Goal: Information Seeking & Learning: Learn about a topic

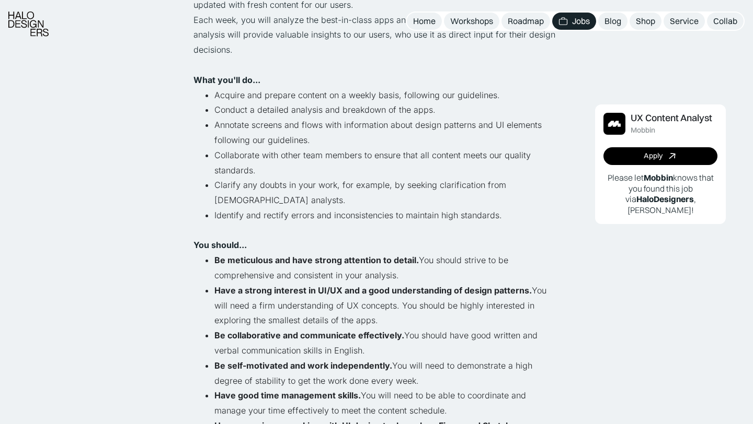
scroll to position [616, 0]
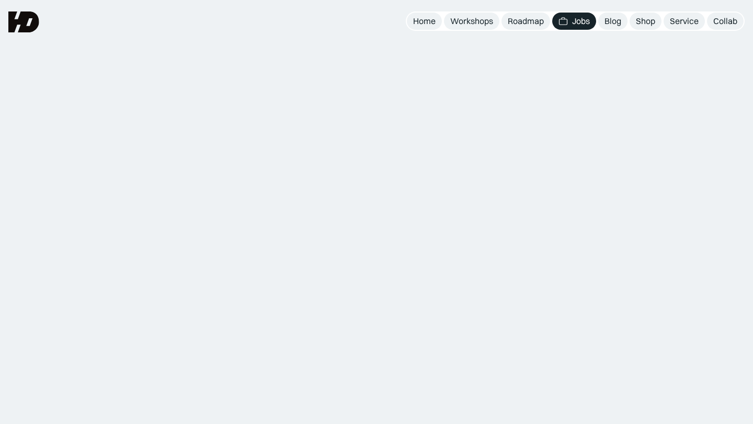
click at [272, 207] on p "We are seeking an experienced UI/UX Designer to join our team. The ideal candid…" at bounding box center [376, 197] width 366 height 60
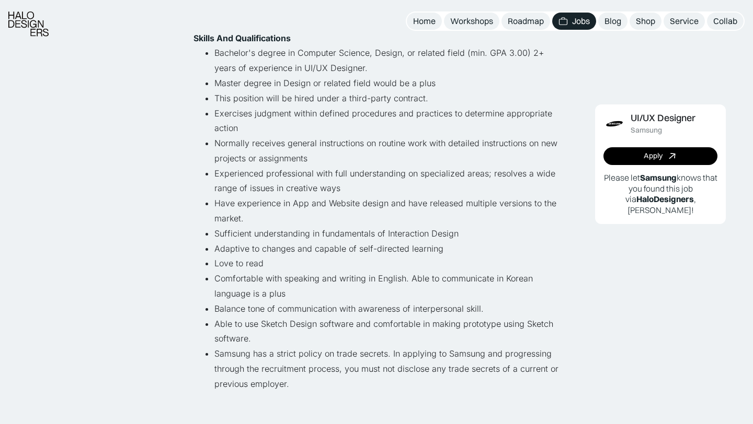
scroll to position [489, 0]
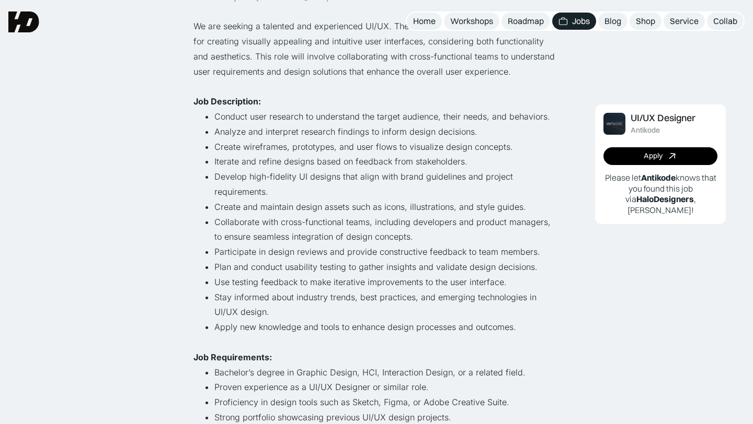
scroll to position [52, 0]
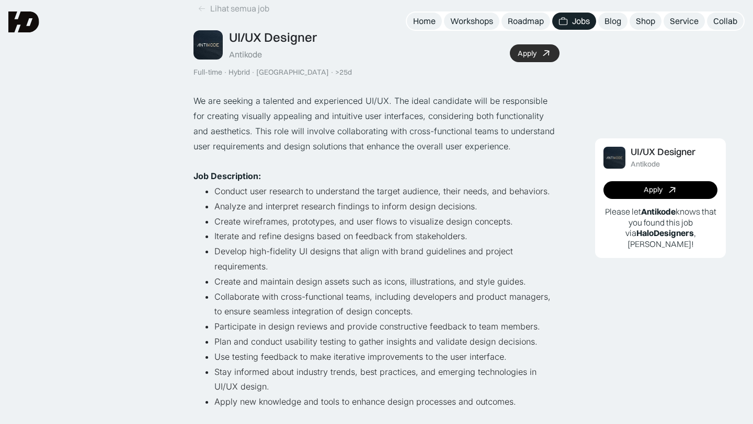
click at [534, 54] on div "Apply" at bounding box center [526, 53] width 19 height 9
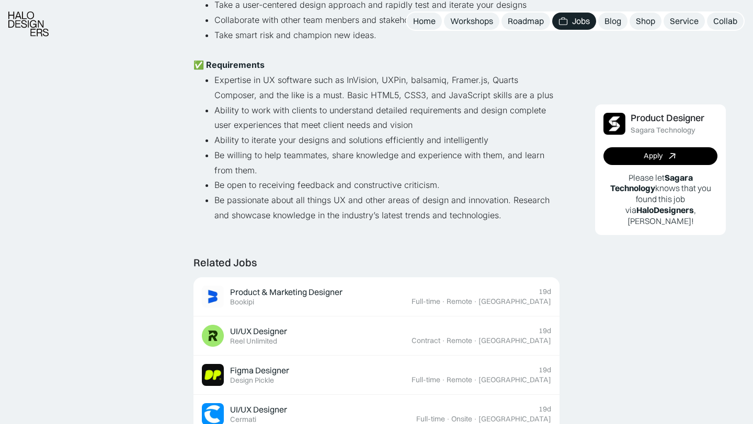
scroll to position [497, 0]
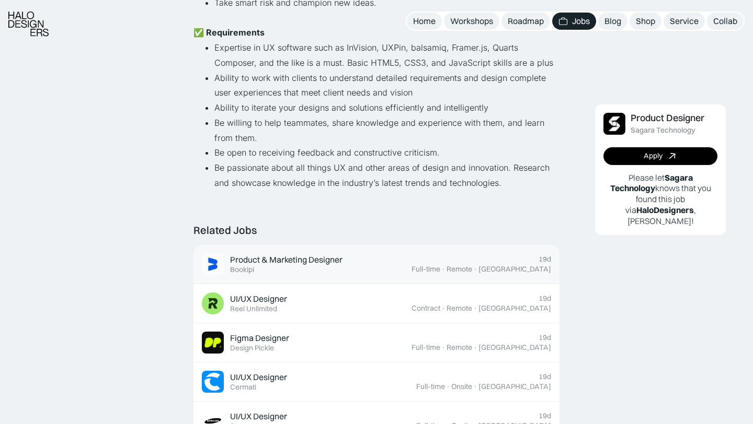
click at [302, 262] on div "Product & Marketing Designer" at bounding box center [286, 260] width 112 height 11
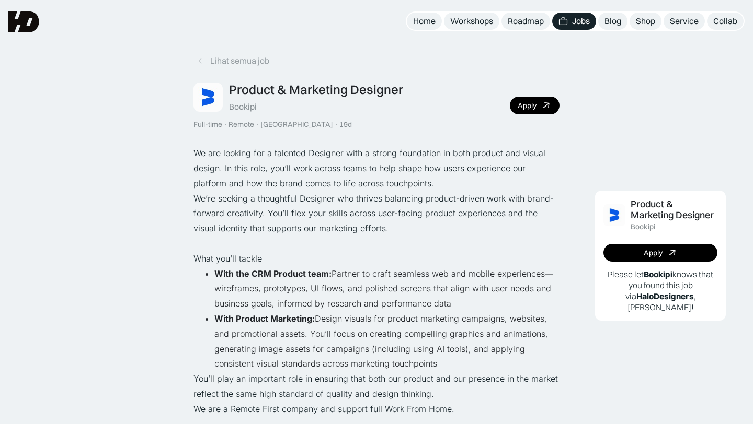
click at [399, 186] on p "We are looking for a talented Designer with a strong foundation in both product…" at bounding box center [376, 168] width 366 height 45
